Goal: Task Accomplishment & Management: Use online tool/utility

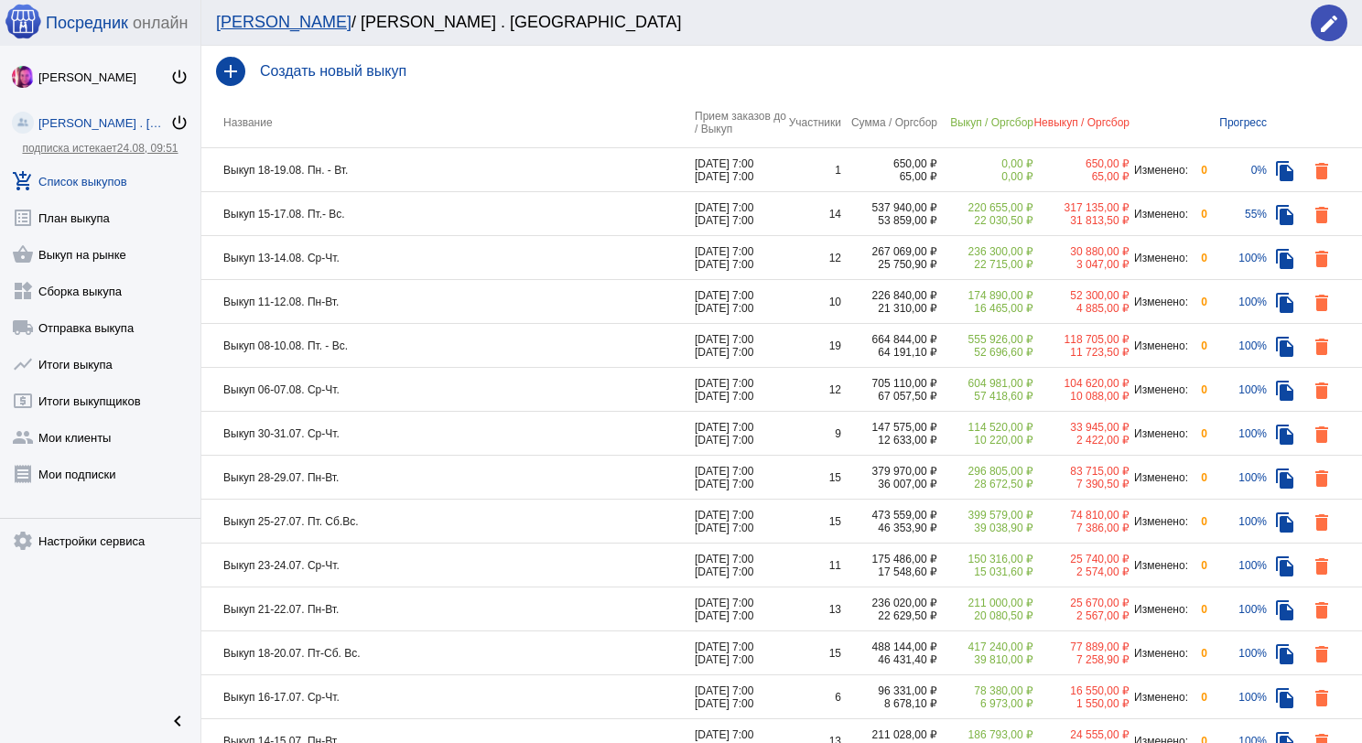
click at [439, 167] on td "Выкуп 18-19.08. Пн. - Вт." at bounding box center [447, 170] width 493 height 44
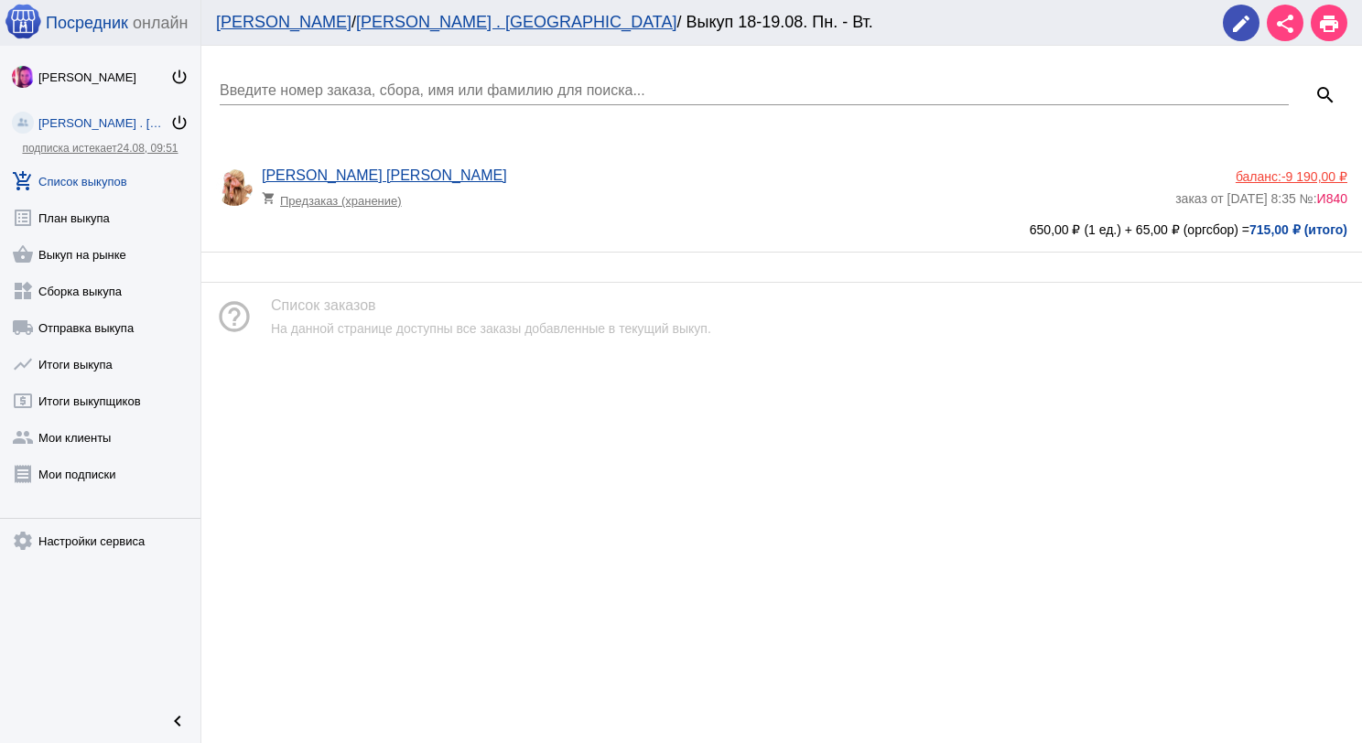
click at [129, 171] on link "add_shopping_cart Список выкупов" at bounding box center [100, 177] width 200 height 37
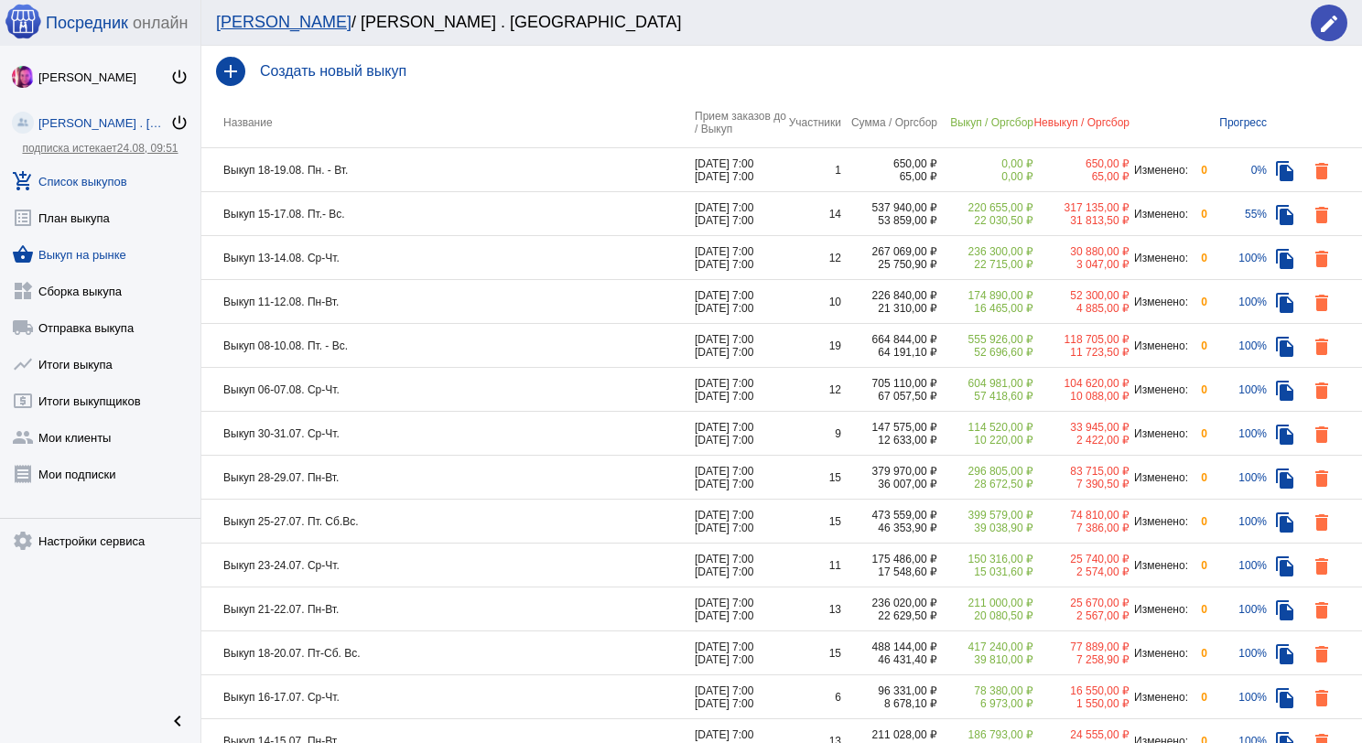
click at [118, 249] on link "shopping_basket Выкуп на рынке" at bounding box center [100, 250] width 200 height 37
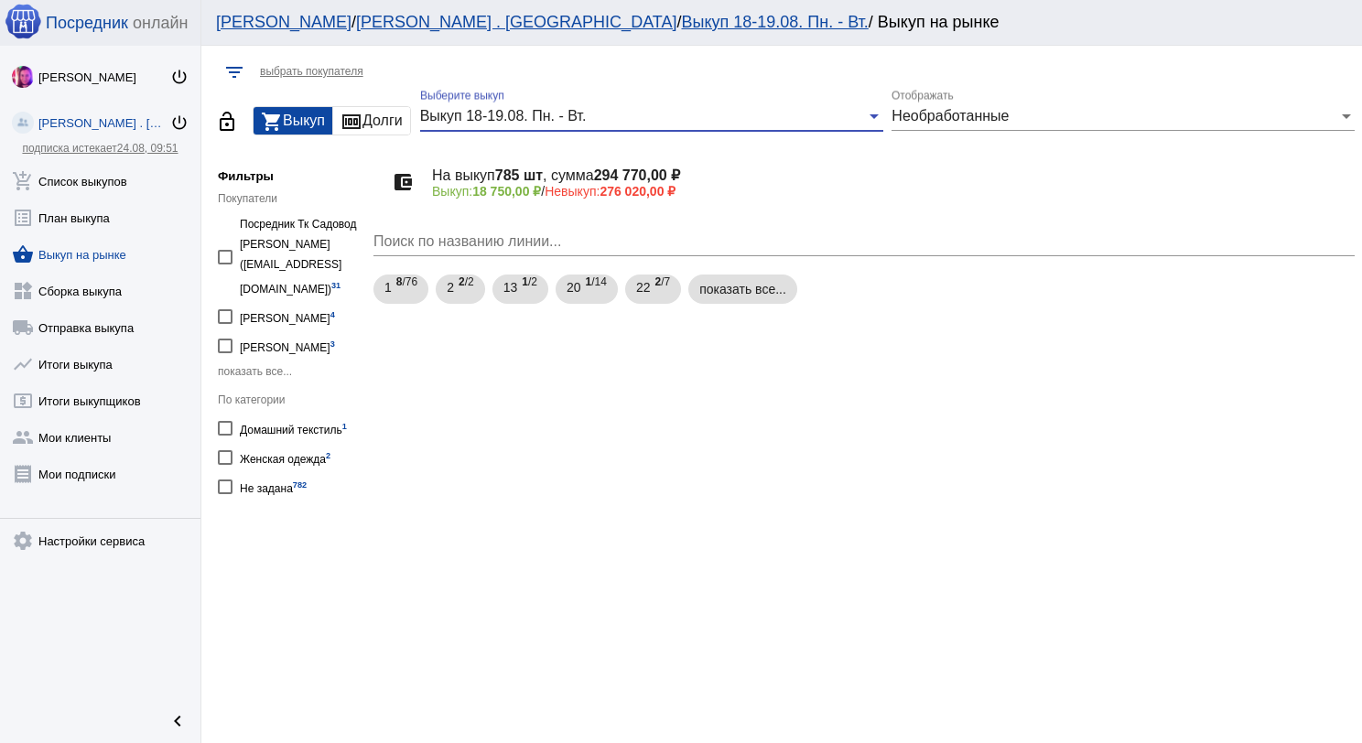
click at [699, 114] on div "Выкуп 18-19.08. Пн. - Вт." at bounding box center [643, 116] width 447 height 16
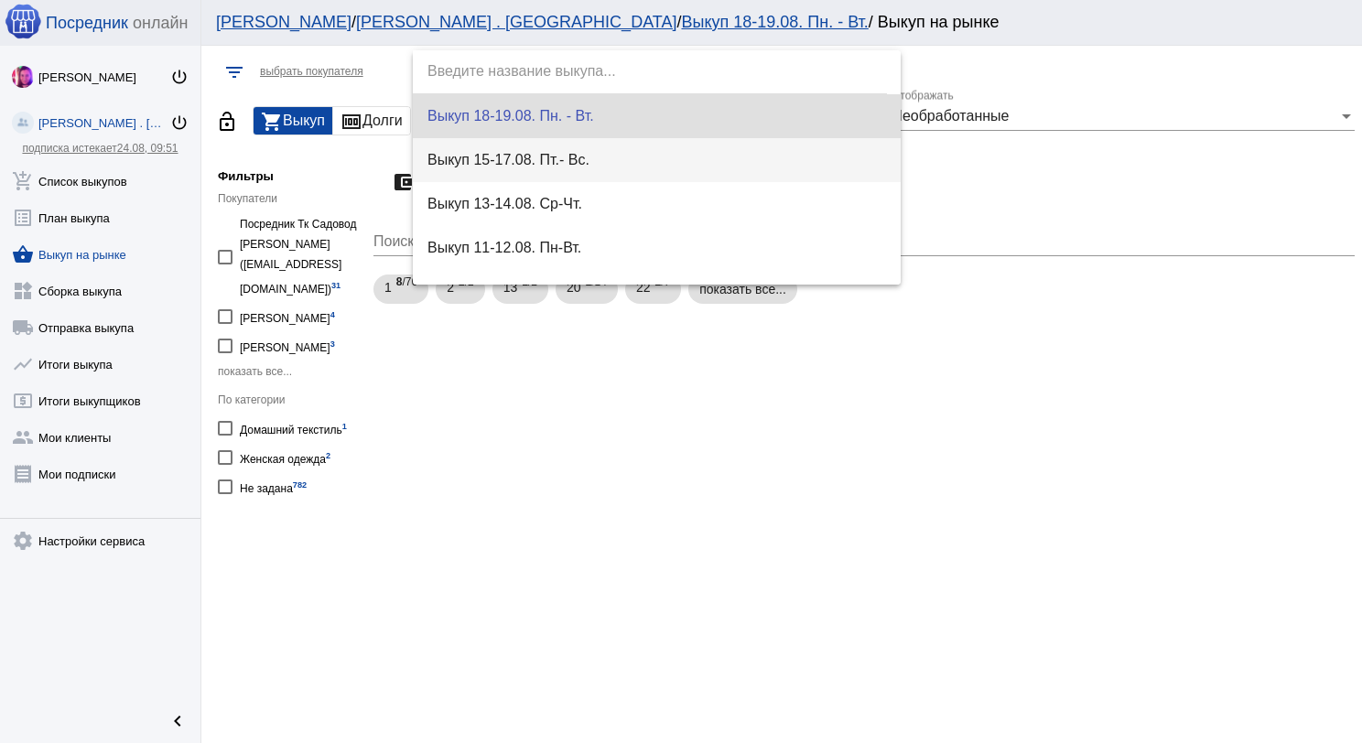
click at [702, 157] on span "Выкуп 15-17.08. Пт.- Вс." at bounding box center [656, 160] width 459 height 44
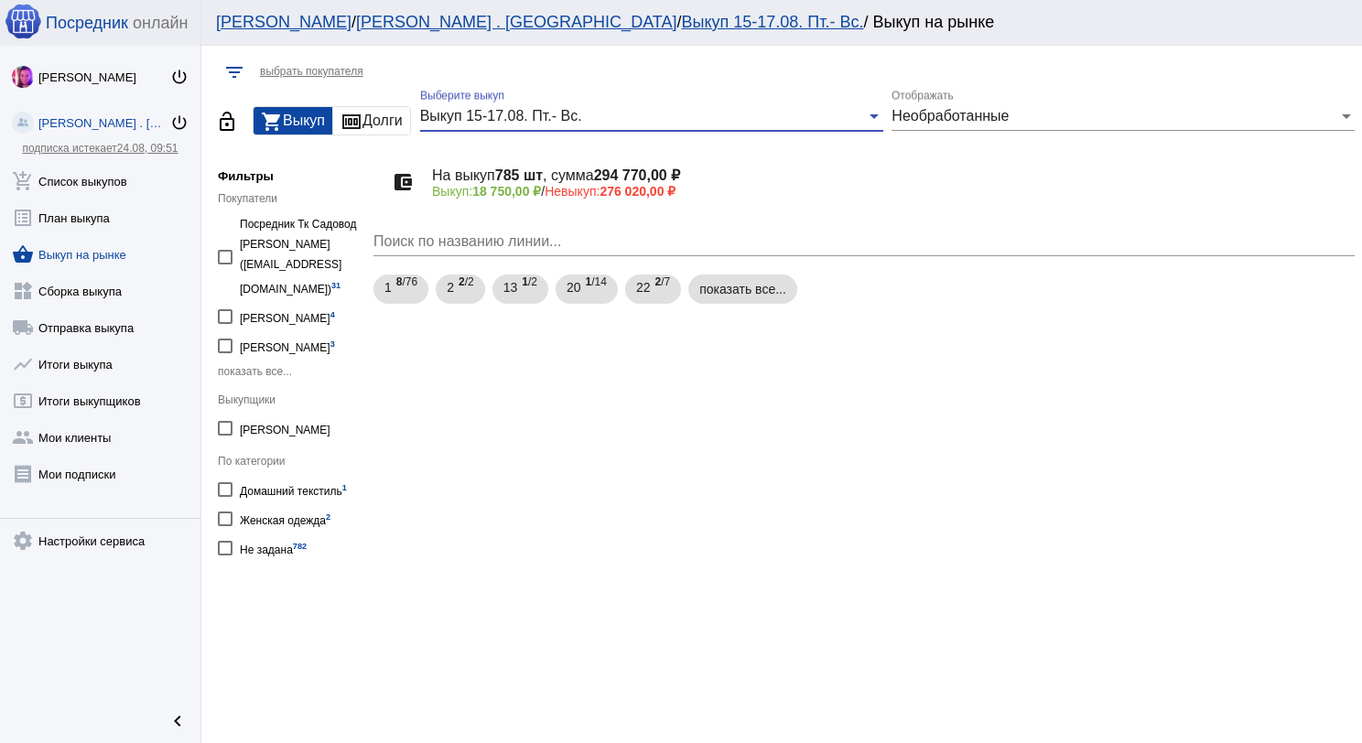
click at [676, 111] on div "Выкуп 15-17.08. Пт.- Вс." at bounding box center [643, 116] width 447 height 16
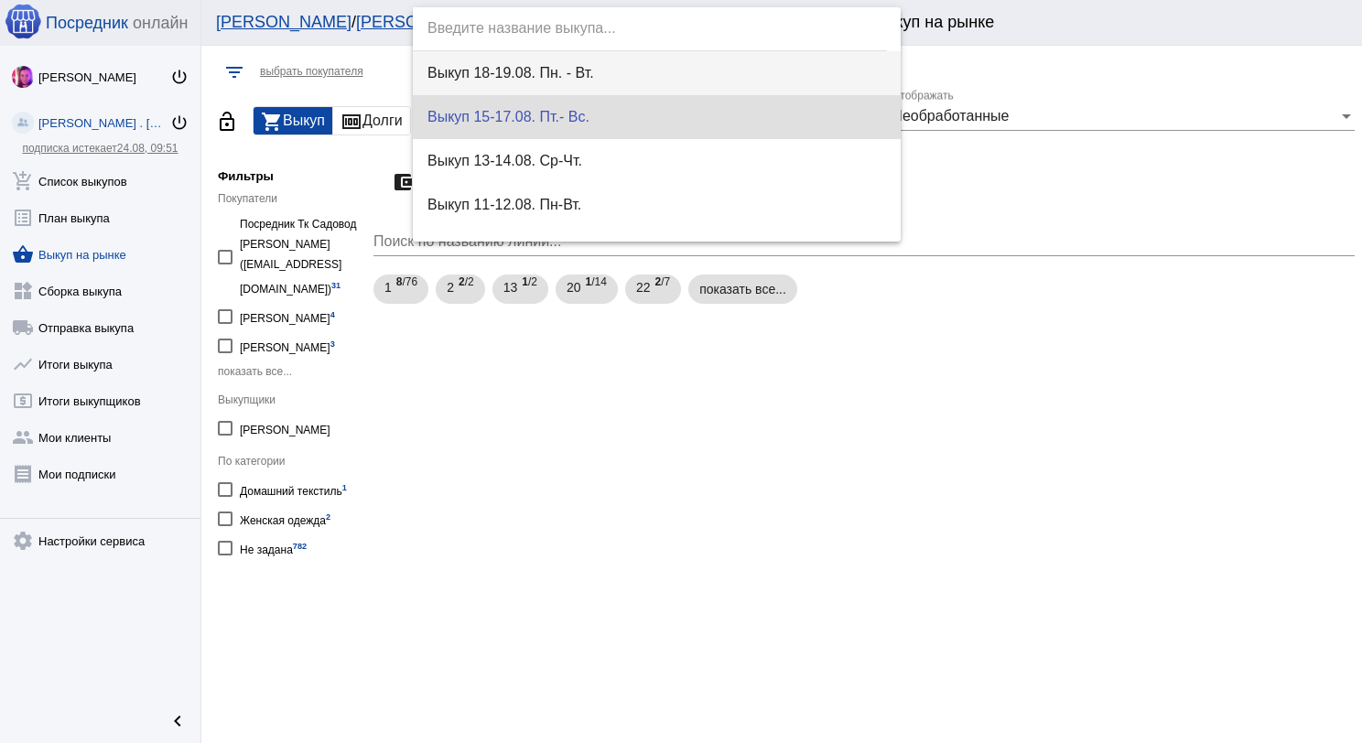
click at [664, 76] on span "Выкуп 18-19.08. Пн. - Вт." at bounding box center [656, 73] width 459 height 44
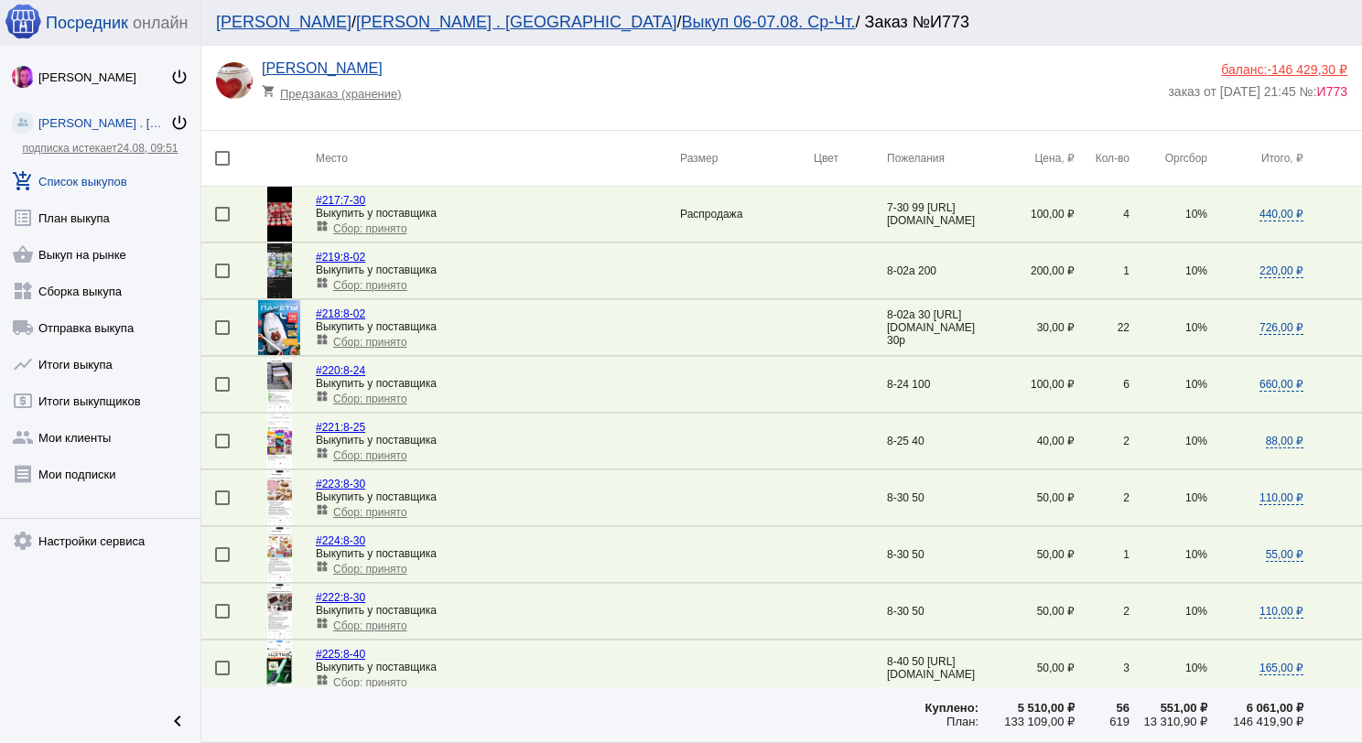
click at [116, 170] on link "add_shopping_cart Список выкупов" at bounding box center [100, 177] width 200 height 37
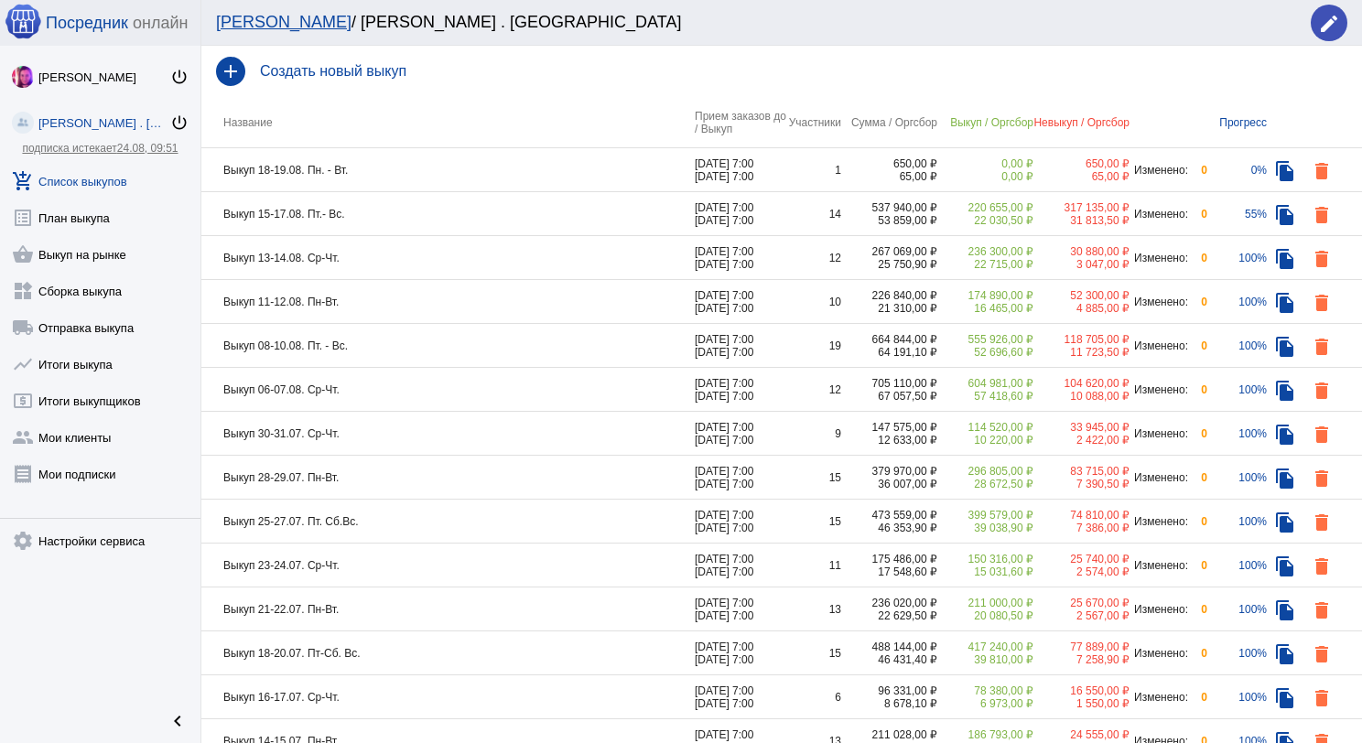
click at [521, 205] on td "Выкуп 15-17.08. Пт.- Вс." at bounding box center [447, 214] width 493 height 44
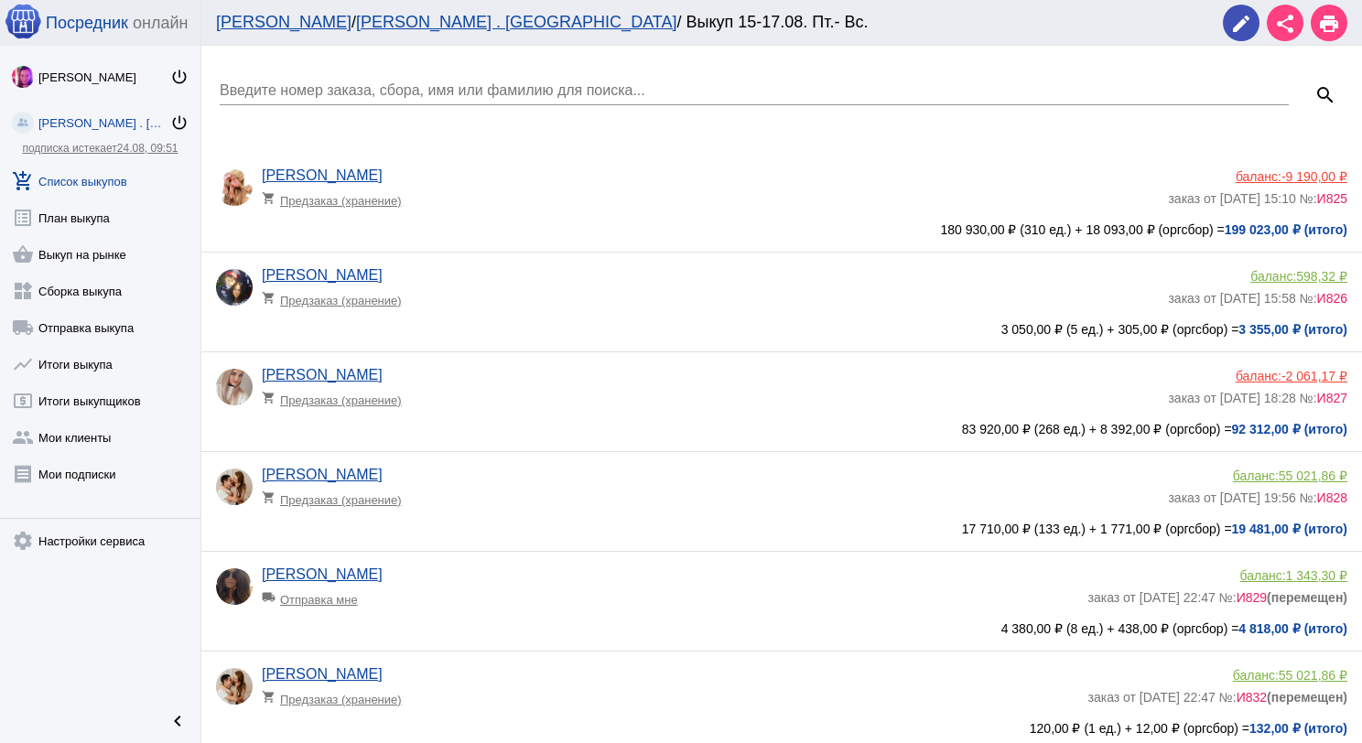
click at [431, 84] on input "Введите номер заказа, сбора, имя или фамилию для поиска..." at bounding box center [754, 90] width 1069 height 16
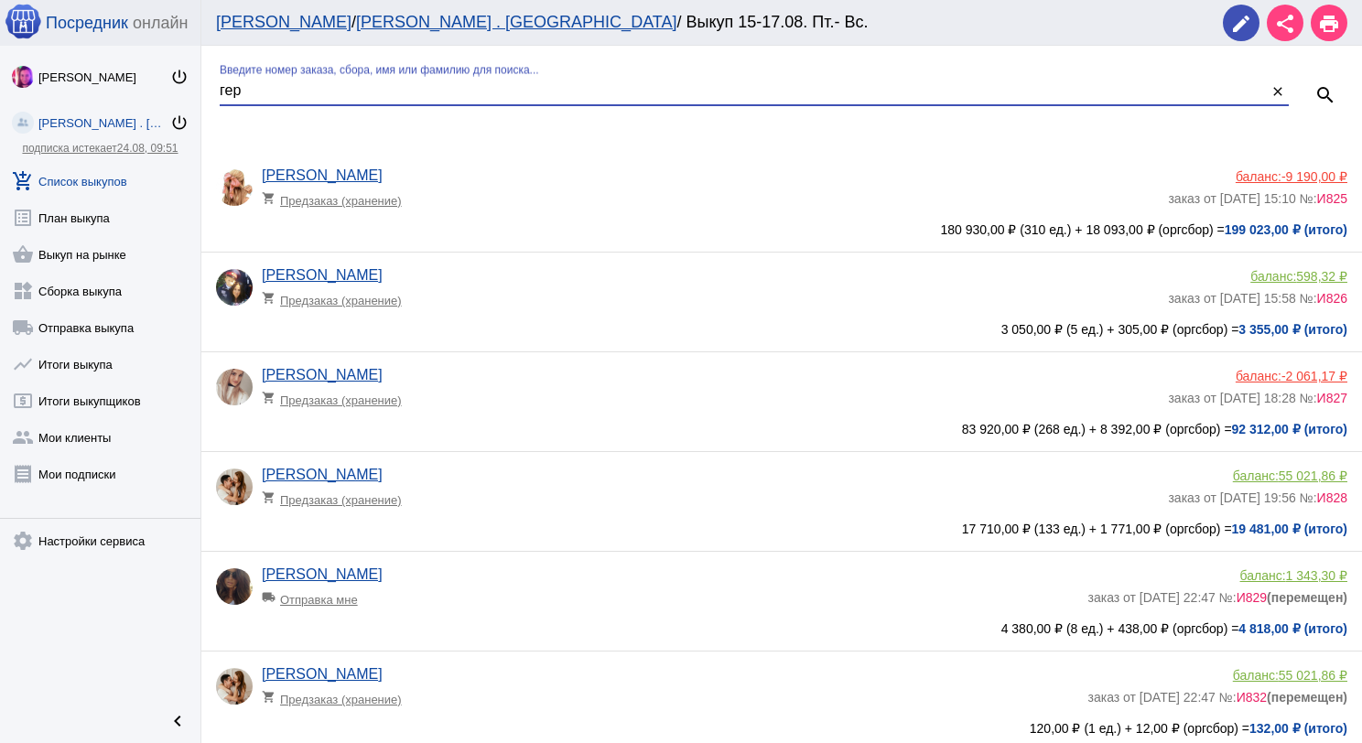
type input "гер"
